Goal: Communication & Community: Ask a question

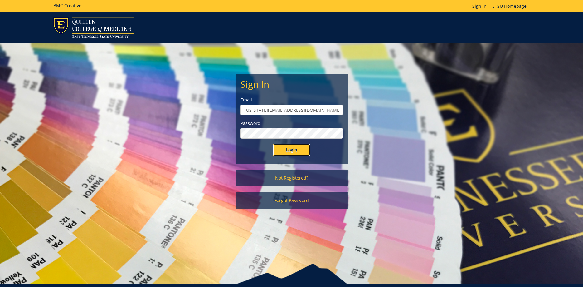
click at [284, 149] on input "Login" at bounding box center [291, 149] width 37 height 12
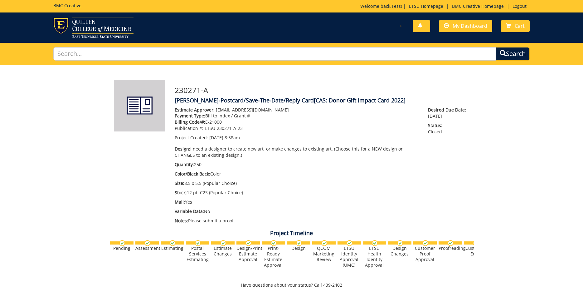
scroll to position [381, 0]
click at [463, 27] on span "My Dashboard" at bounding box center [469, 25] width 35 height 7
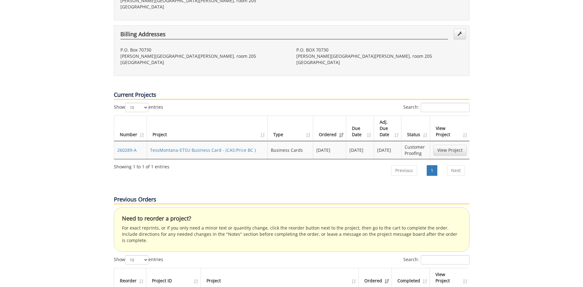
scroll to position [191, 0]
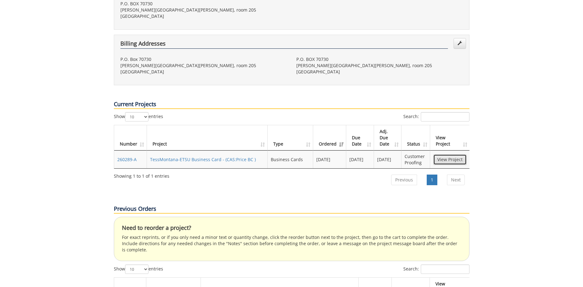
click at [448, 154] on link "View Project" at bounding box center [449, 159] width 33 height 11
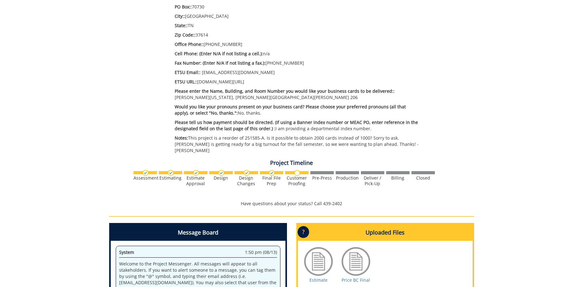
scroll to position [350, 0]
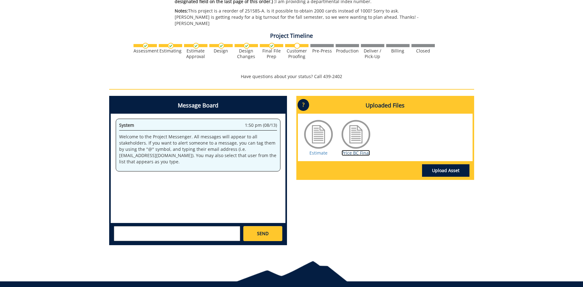
click at [360, 150] on link "Price BC Final" at bounding box center [355, 153] width 28 height 6
click at [313, 150] on link "Estimate" at bounding box center [318, 153] width 18 height 6
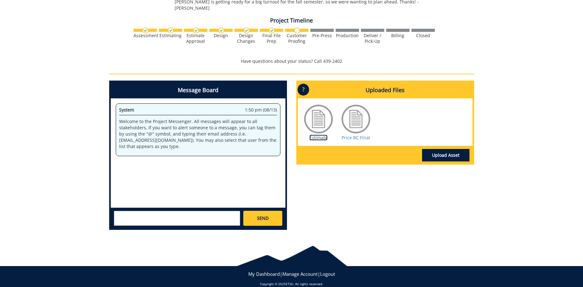
scroll to position [366, 0]
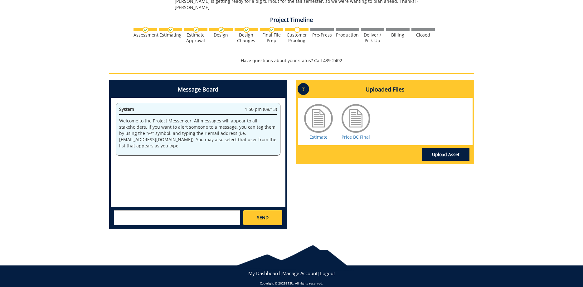
click at [292, 176] on div "Message Board System 1:50 pm (08/13) Welcome to the Project Messenger. All mess…" at bounding box center [291, 157] width 374 height 154
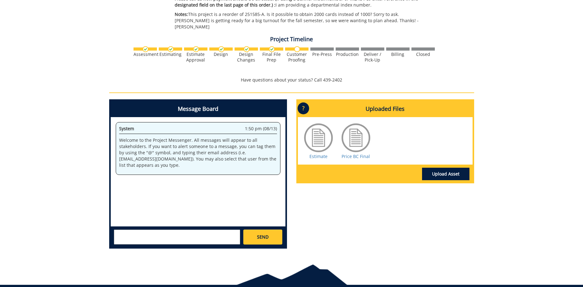
scroll to position [334, 0]
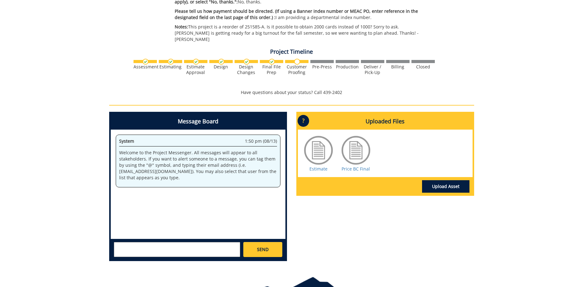
click at [297, 201] on div "Message Board System 1:50 pm (08/13) Welcome to the Project Messenger. All mess…" at bounding box center [291, 189] width 374 height 154
click at [306, 217] on div "Message Board System 1:50 pm (08/13) Welcome to the Project Messenger. All mess…" at bounding box center [291, 189] width 374 height 154
click at [194, 245] on textarea at bounding box center [177, 249] width 126 height 15
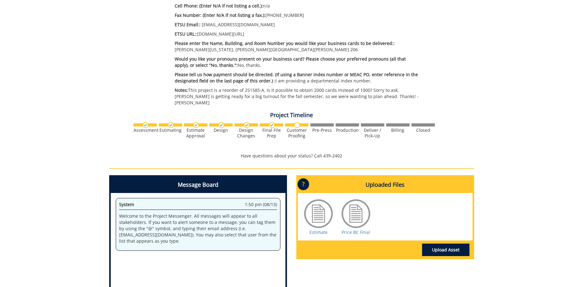
scroll to position [270, 0]
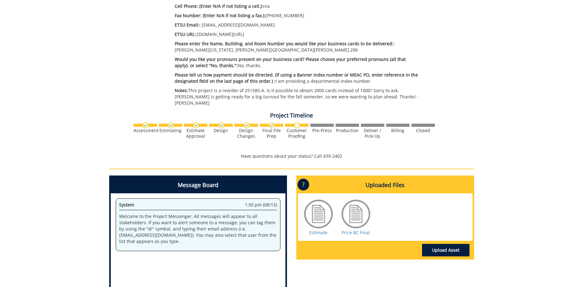
click at [75, 207] on div "260289-A TessMontana-ETSU Business Card [CAS:Price BC] Estimate Approver: [PERS…" at bounding box center [291, 62] width 583 height 535
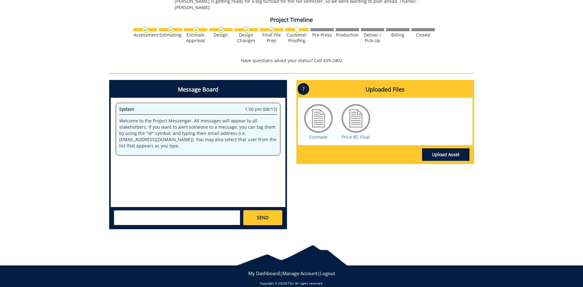
scroll to position [334, 0]
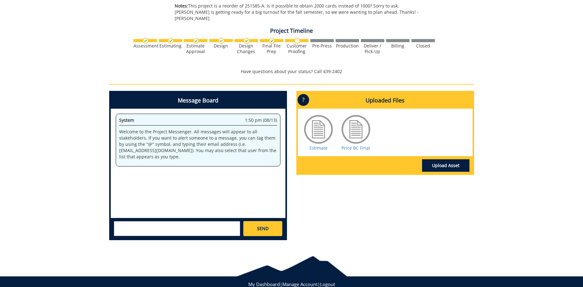
scroll to position [366, 0]
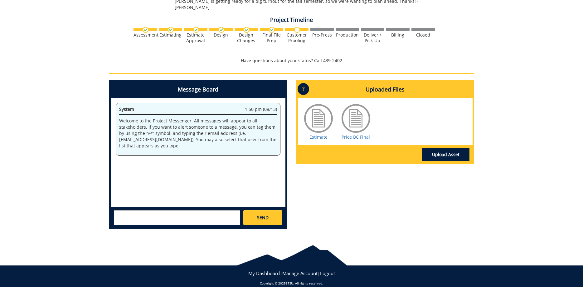
click at [167, 213] on textarea at bounding box center [177, 217] width 126 height 15
drag, startPoint x: 157, startPoint y: 204, endPoint x: 159, endPoint y: 206, distance: 3.8
click at [159, 207] on div "Is there an update SEND" at bounding box center [198, 217] width 175 height 21
click at [161, 210] on textarea "Is there an update" at bounding box center [177, 217] width 126 height 15
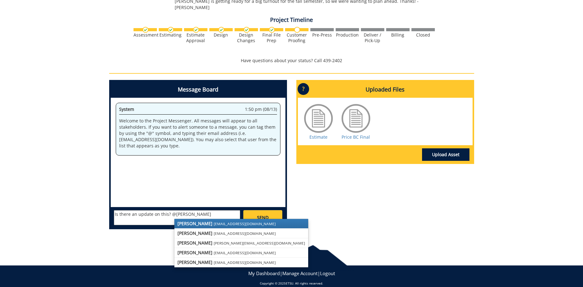
click at [182, 220] on strong "[PERSON_NAME]" at bounding box center [194, 223] width 35 height 6
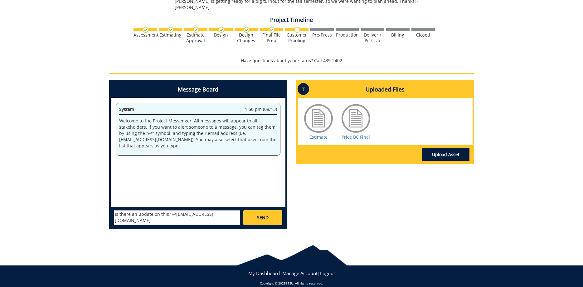
drag, startPoint x: 219, startPoint y: 209, endPoint x: 169, endPoint y: 209, distance: 49.3
click at [169, 210] on textarea "Is there an update on this? @[EMAIL_ADDRESS][DOMAIN_NAME]" at bounding box center [177, 217] width 126 height 15
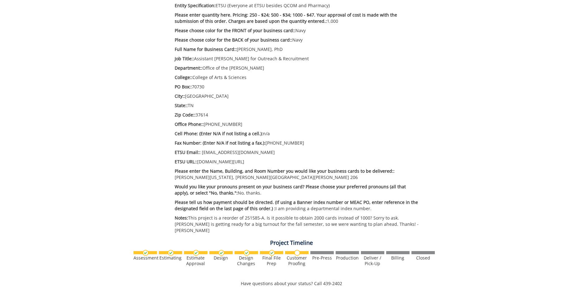
click at [72, 185] on div "260289-A TessMontana-ETSU Business Card [CAS:Price BC] Estimate Approver: [PERS…" at bounding box center [291, 189] width 583 height 535
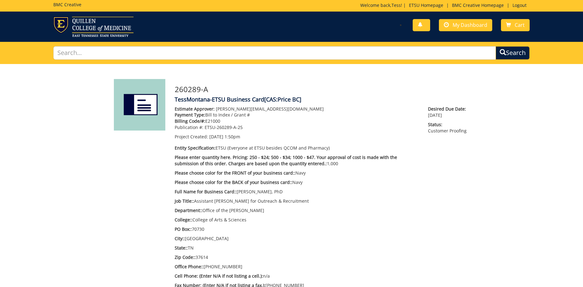
scroll to position [0, 0]
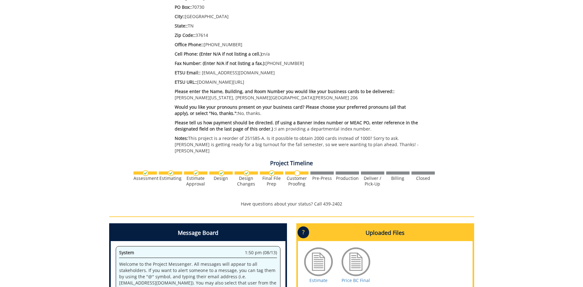
scroll to position [366, 0]
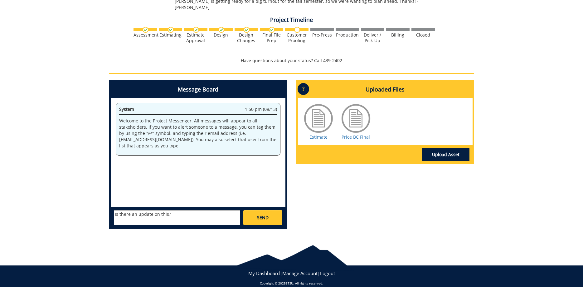
click at [188, 210] on textarea "Is there an update on this?" at bounding box center [177, 217] width 126 height 15
drag, startPoint x: 191, startPoint y: 200, endPoint x: 191, endPoint y: 205, distance: 5.0
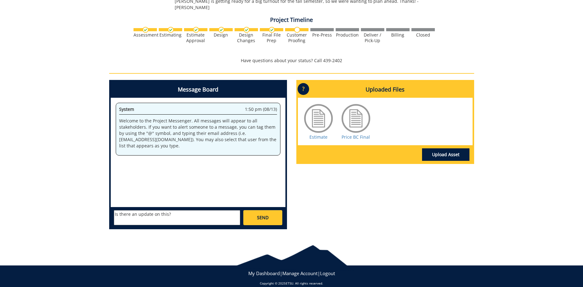
click at [191, 200] on div "System 1:50 pm (08/13) Welcome to the Project Messenger. All messages will appe…" at bounding box center [198, 152] width 175 height 109
click at [191, 210] on textarea "Is there an update on this?" at bounding box center [177, 217] width 126 height 15
click at [392, 192] on div "Message Board System 1:50 pm (08/13) Welcome to the Project Messenger. All mess…" at bounding box center [291, 157] width 374 height 154
click at [202, 210] on textarea "Is there an update on this?" at bounding box center [177, 217] width 126 height 15
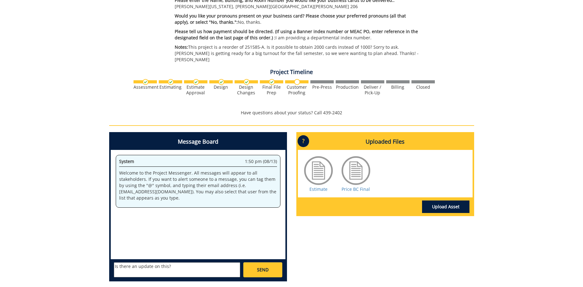
scroll to position [302, 0]
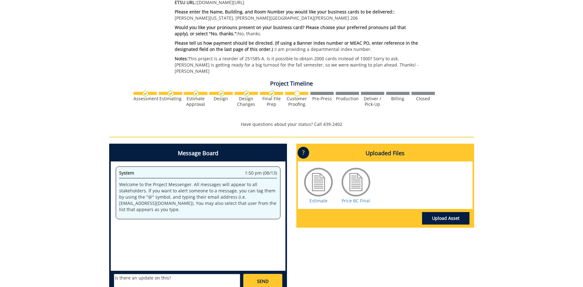
click at [60, 186] on div "260289-A TessMontana-ETSU Business Card [CAS:Price BC] Estimate Approver: [PERS…" at bounding box center [291, 30] width 583 height 535
click at [61, 189] on div "260289-A TessMontana-ETSU Business Card [CAS:Price BC] Estimate Approver: [PERS…" at bounding box center [291, 30] width 583 height 535
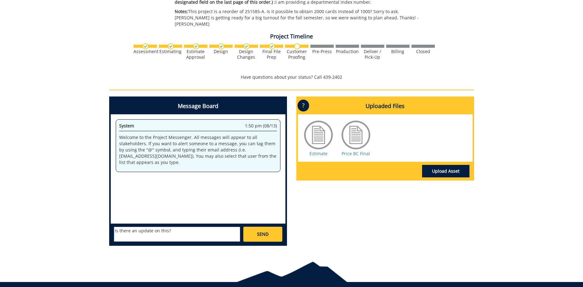
scroll to position [366, 0]
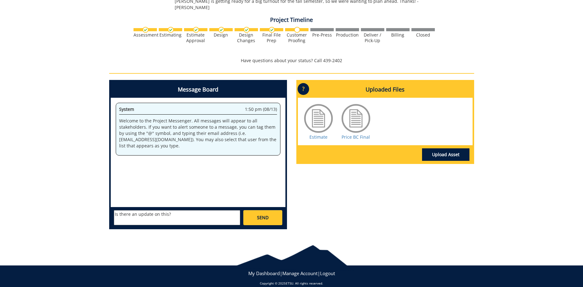
click at [189, 210] on textarea "Is there an update on this?" at bounding box center [177, 217] width 126 height 15
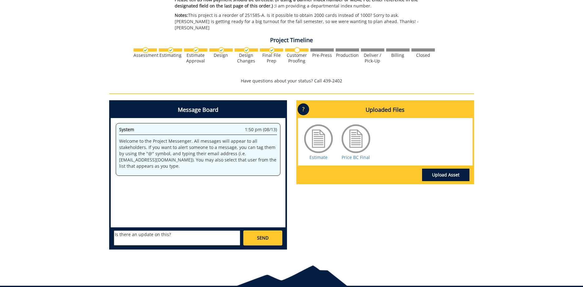
scroll to position [334, 0]
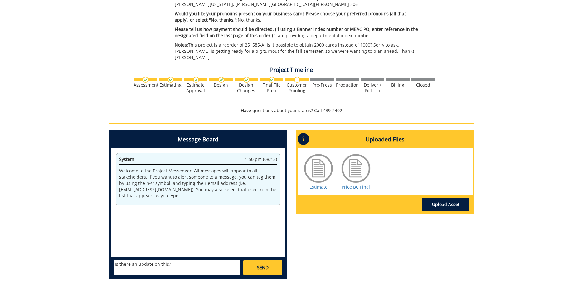
scroll to position [318, 0]
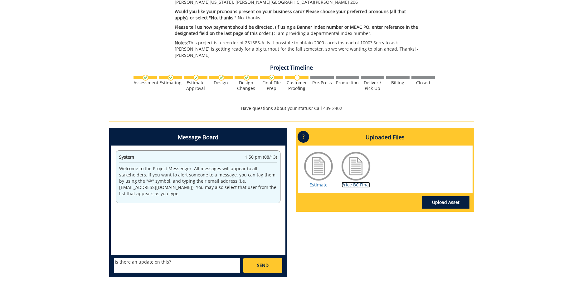
click at [362, 181] on link "Price BC Final" at bounding box center [355, 184] width 28 height 6
click at [324, 181] on link "Estimate" at bounding box center [318, 184] width 18 height 6
drag, startPoint x: 94, startPoint y: 228, endPoint x: 92, endPoint y: 220, distance: 8.3
click at [94, 228] on div "260289-A TessMontana-ETSU Business Card [CAS:Price BC] Estimate Approver: [PERS…" at bounding box center [291, 14] width 583 height 535
click at [178, 258] on textarea "Is there an update on this?" at bounding box center [177, 265] width 126 height 15
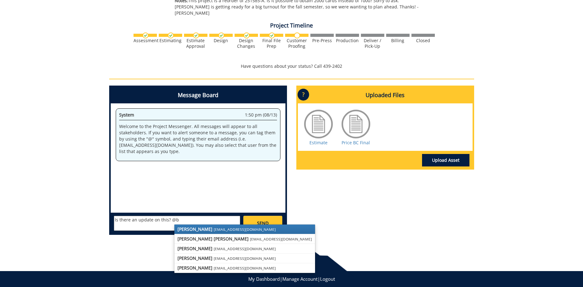
scroll to position [366, 0]
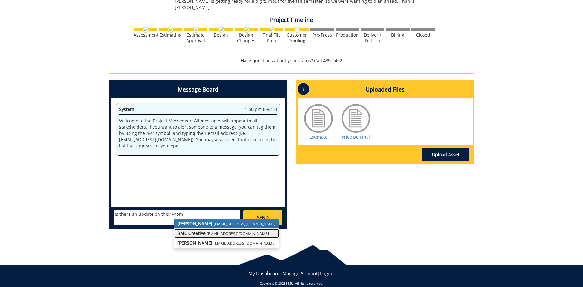
click at [191, 230] on strong "BMC Creative" at bounding box center [191, 233] width 28 height 6
type textarea "Is there an update on this? @[EMAIL_ADDRESS][DOMAIN_NAME]"
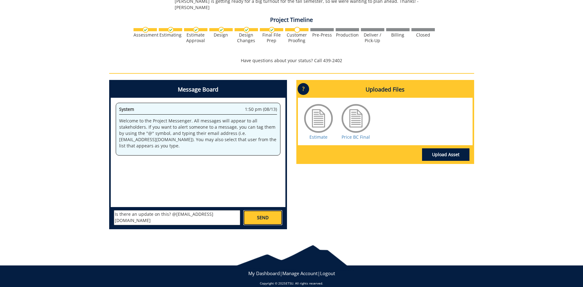
click at [252, 212] on link "SEND" at bounding box center [262, 217] width 39 height 15
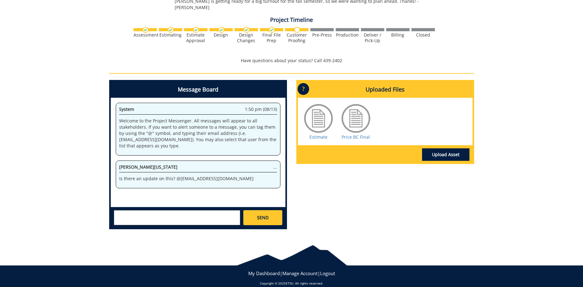
drag, startPoint x: 73, startPoint y: 167, endPoint x: 70, endPoint y: 160, distance: 7.4
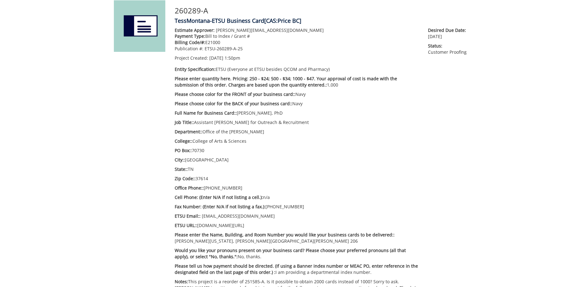
scroll to position [0, 0]
